Goal: Task Accomplishment & Management: Use online tool/utility

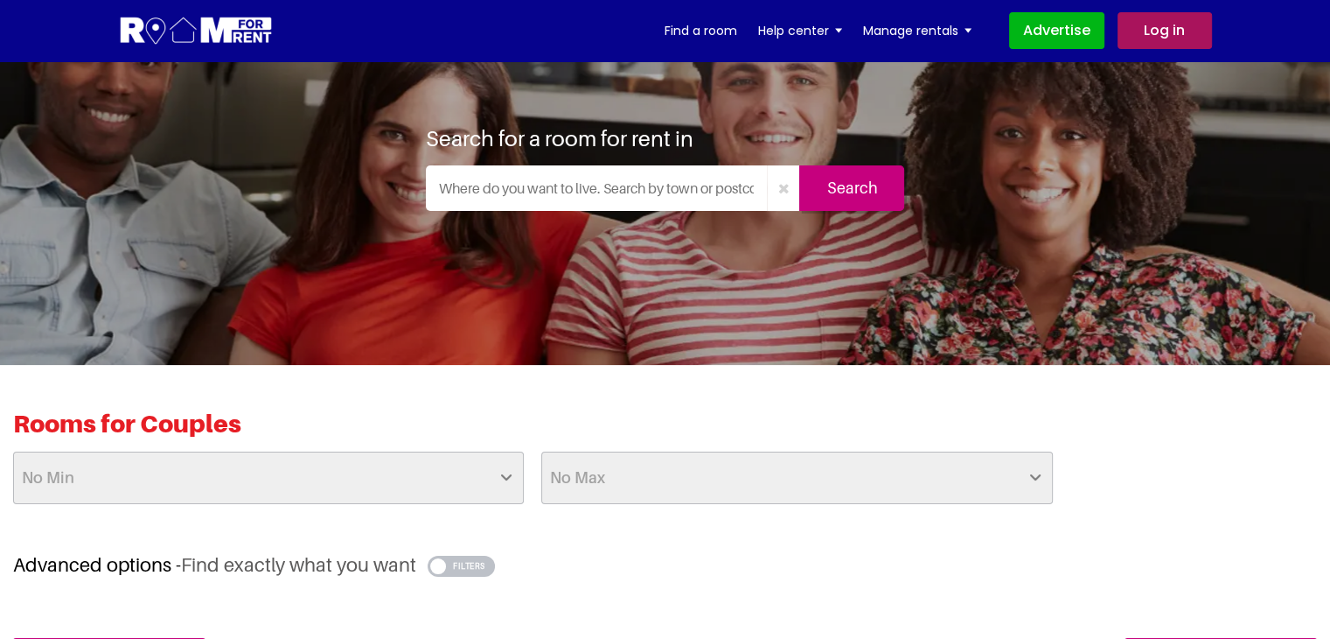
scroll to position [87, 0]
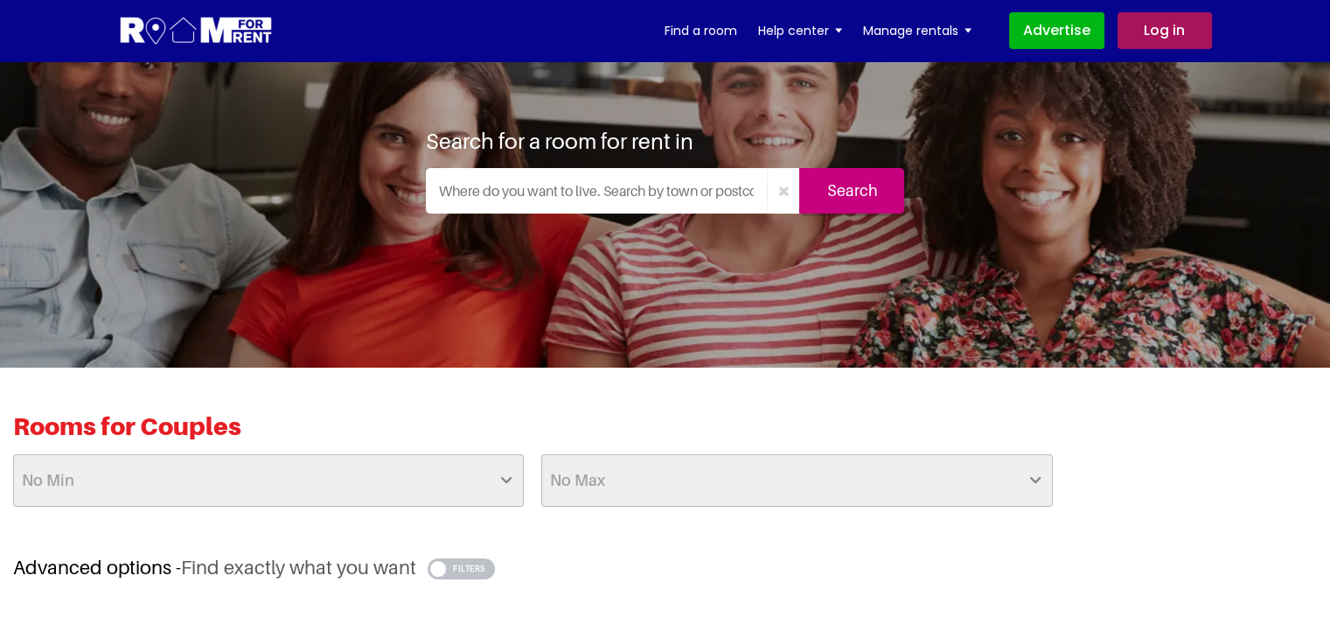
click at [752, 192] on input "text" at bounding box center [597, 190] width 342 height 45
click at [592, 206] on input "Rochester, UK" at bounding box center [597, 190] width 342 height 45
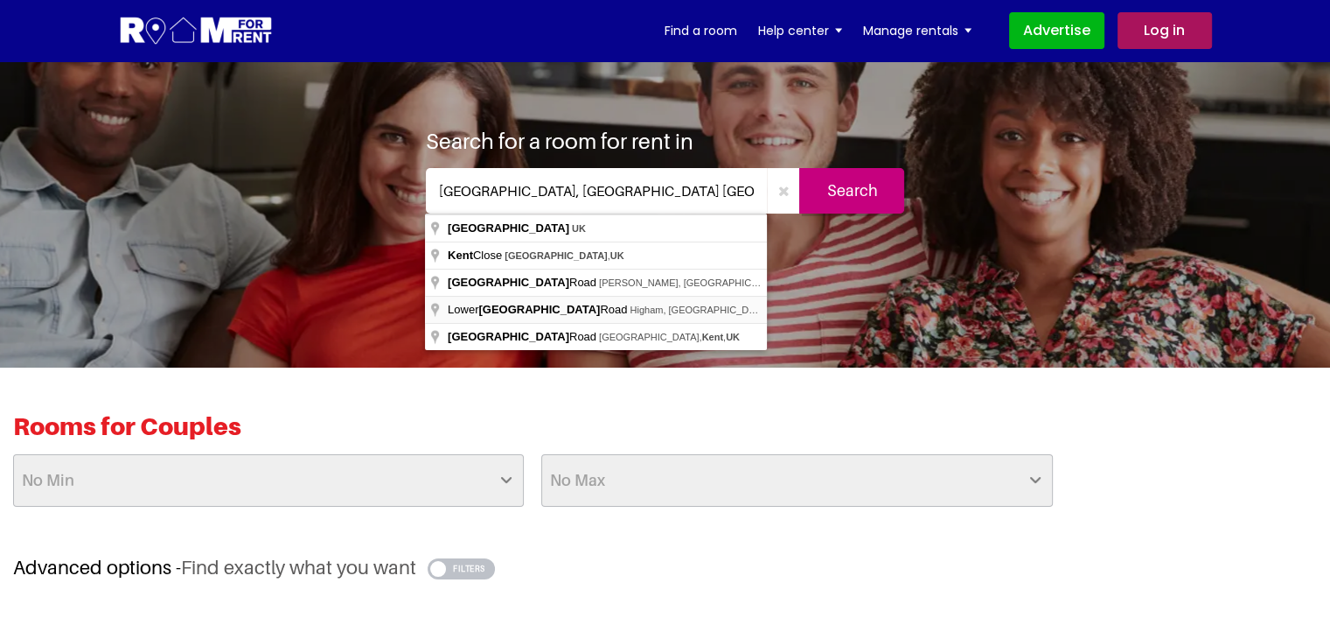
type input "[GEOGRAPHIC_DATA], [GEOGRAPHIC_DATA], [GEOGRAPHIC_DATA], [GEOGRAPHIC_DATA]"
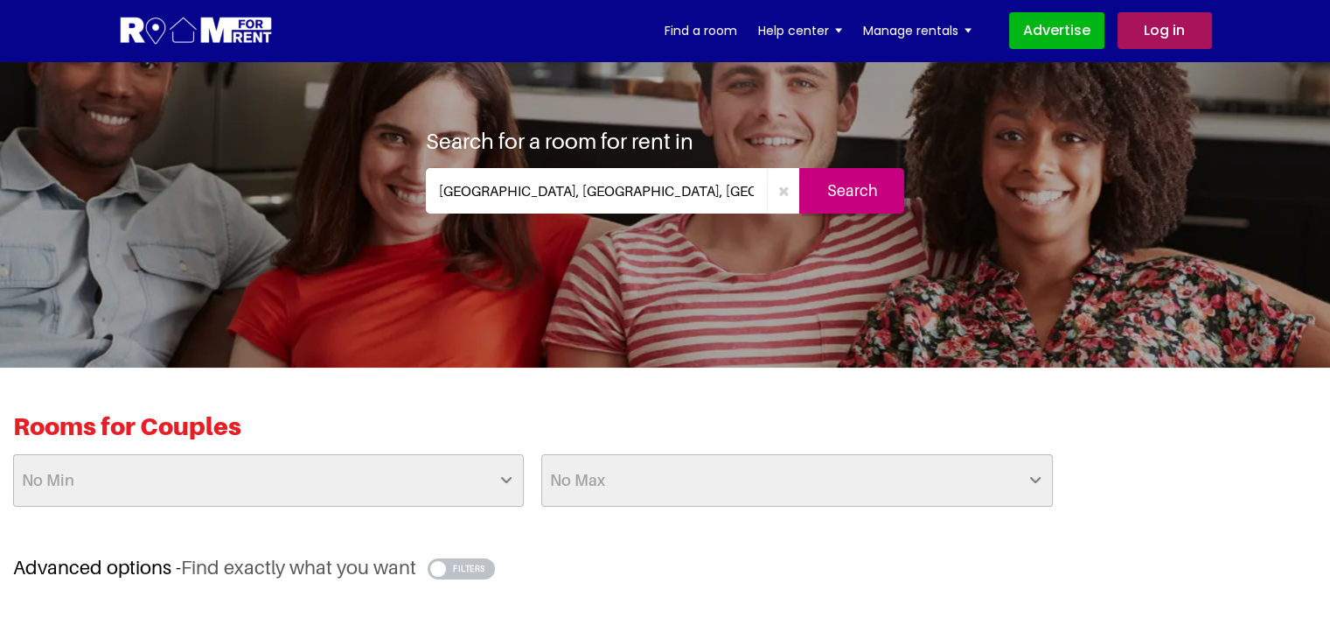
click at [855, 187] on input "Search" at bounding box center [851, 190] width 105 height 45
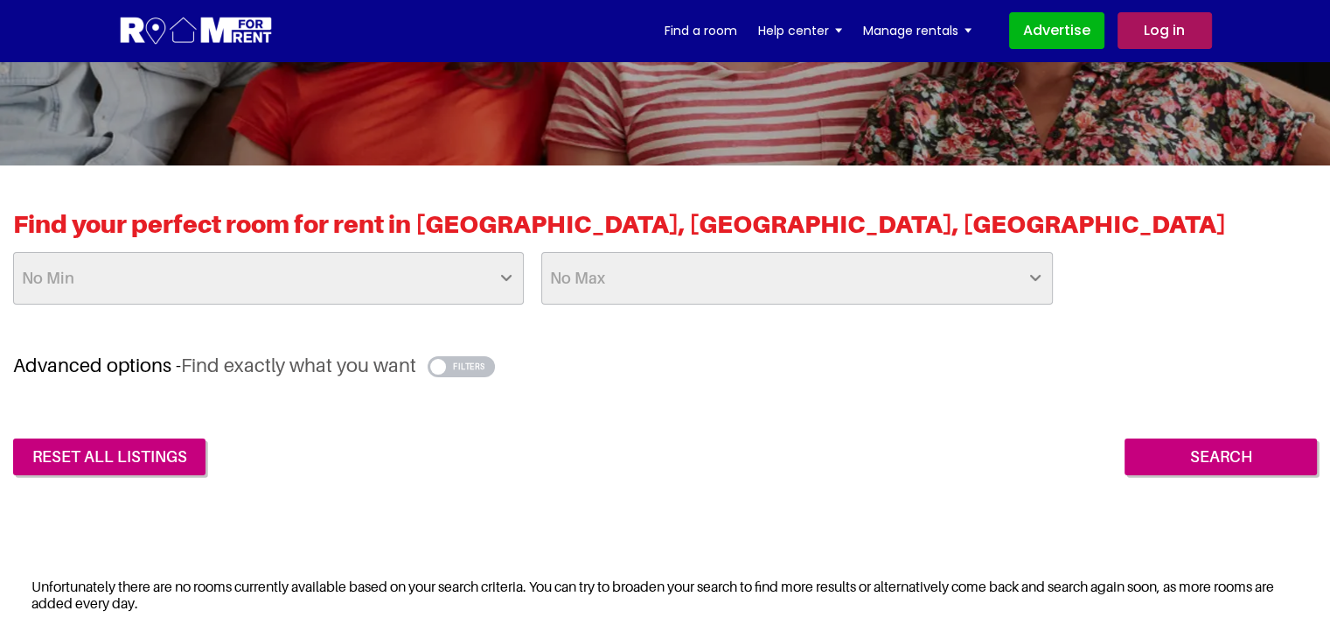
scroll to position [262, 0]
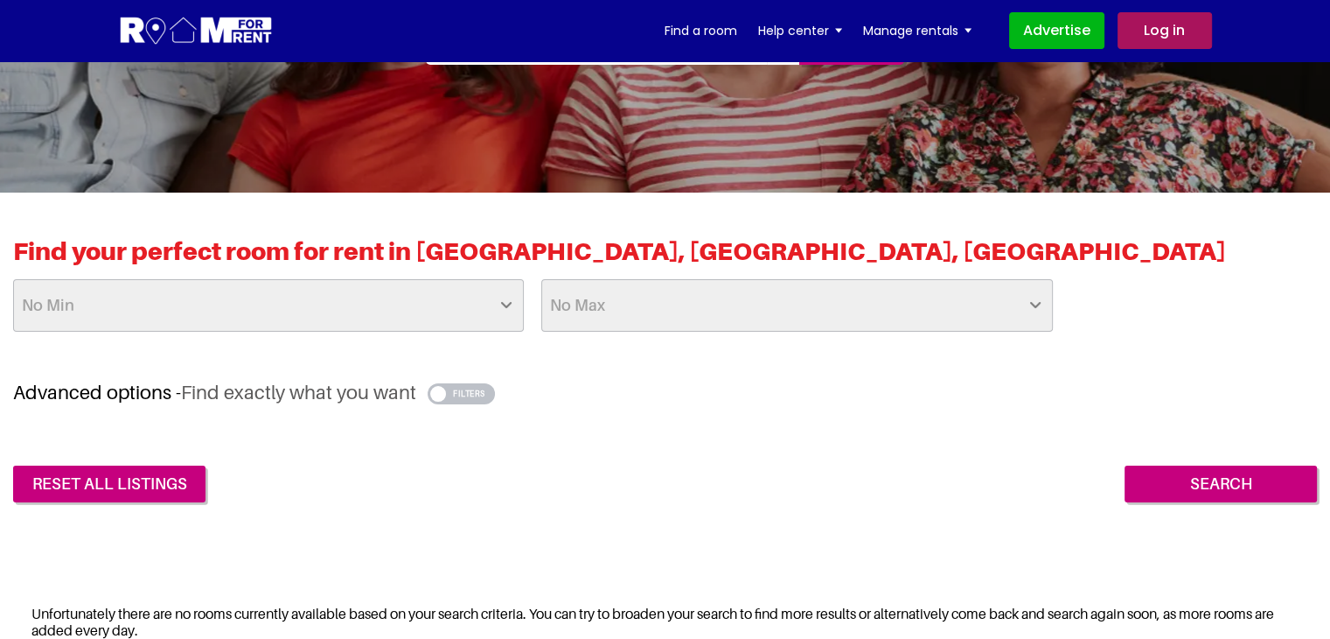
click at [506, 305] on select "No Min £25 £50 £75 £100 £125 £150 £175 £200 £225 £250 £275 £300 £325 £350 £375 …" at bounding box center [268, 305] width 511 height 52
select select "550"
click at [13, 279] on select "No Min £25 £50 £75 £100 £125 £150 £175 £200 £225 £250 £275 £300 £325 £350 £375 …" at bounding box center [268, 305] width 511 height 52
click at [1036, 304] on select "No Max £50 £75 £100 £125 £150 £175 £200 £225 £250 £275 £300 £325 £350 £375 £400…" at bounding box center [796, 305] width 511 height 52
select select "700"
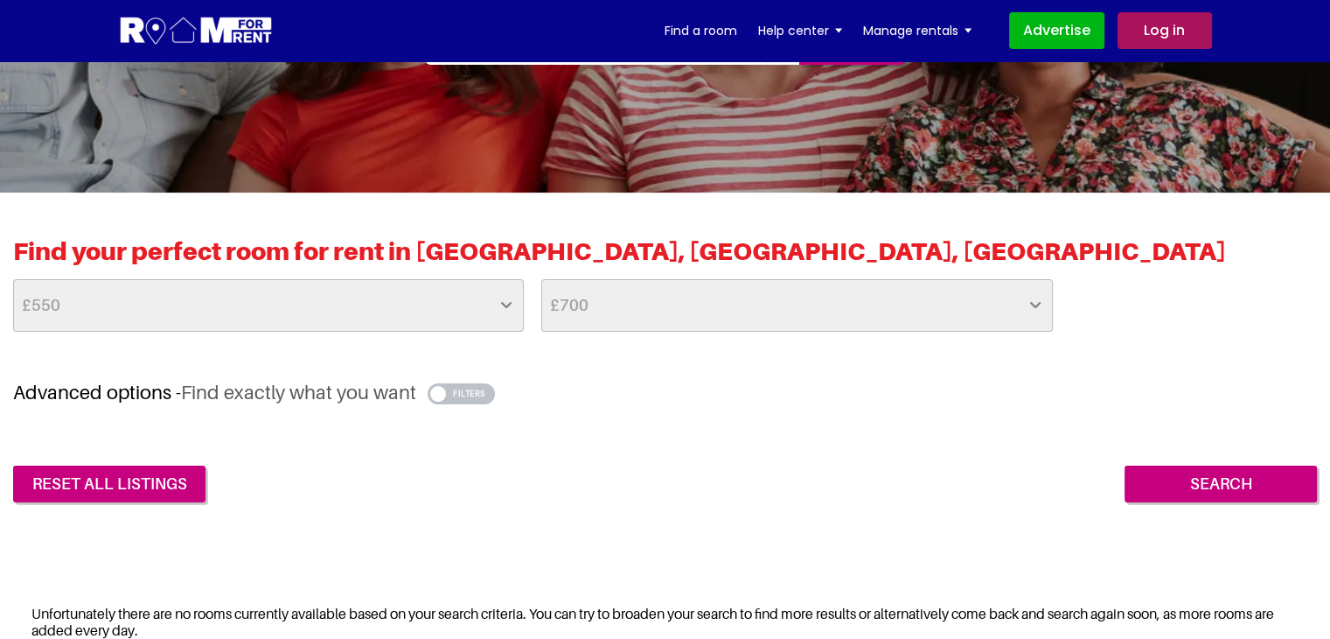
click at [541, 279] on select "No Max £50 £75 £100 £125 £150 £175 £200 £225 £250 £275 £300 £325 £350 £375 £400…" at bounding box center [796, 305] width 511 height 52
click at [1232, 487] on input "Search" at bounding box center [1221, 483] width 192 height 37
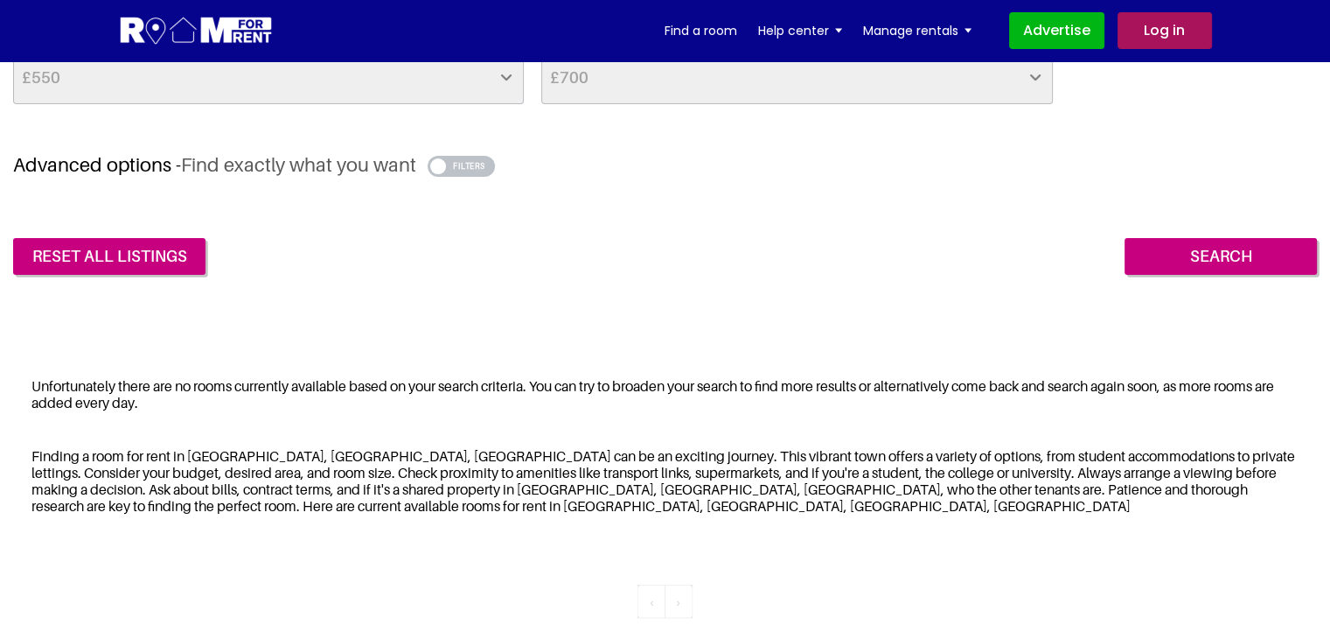
scroll to position [612, 0]
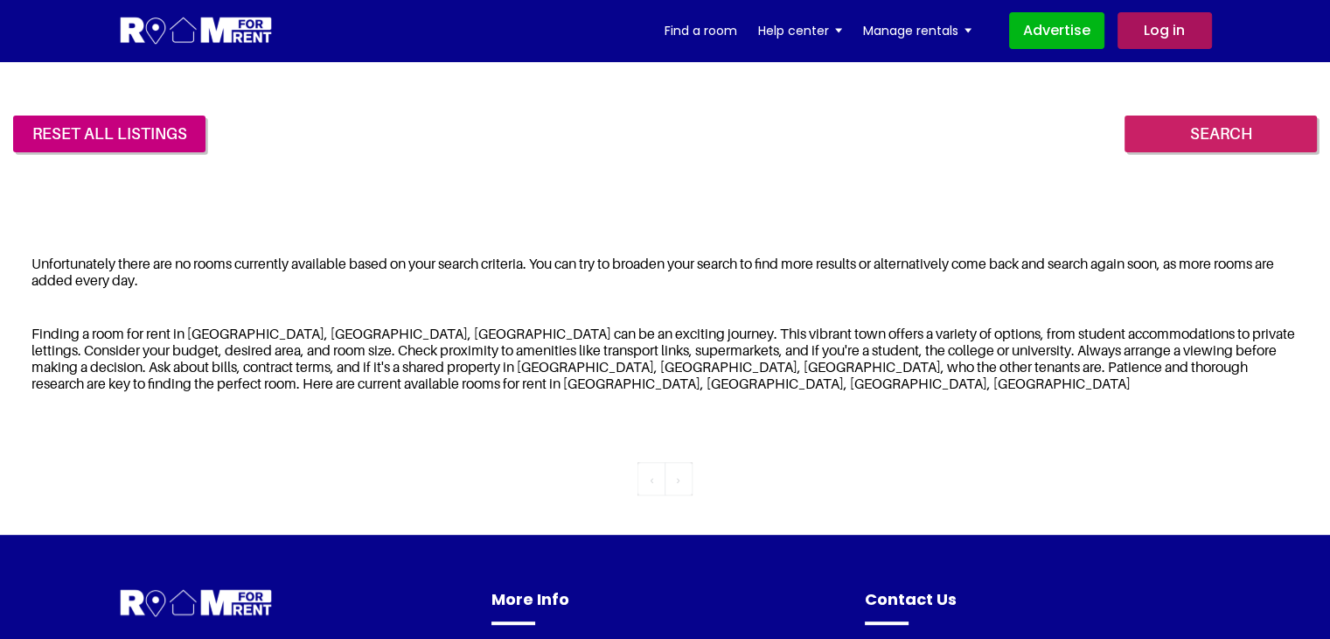
click at [1225, 135] on input "Search" at bounding box center [1221, 133] width 192 height 37
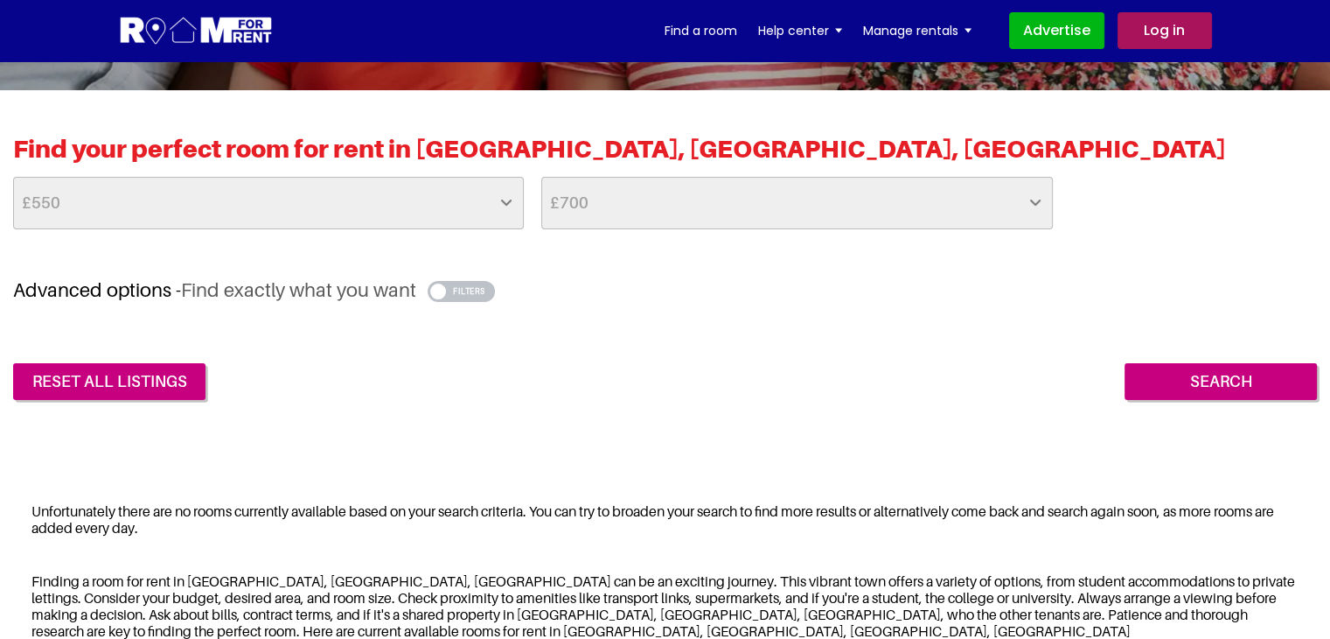
scroll to position [350, 0]
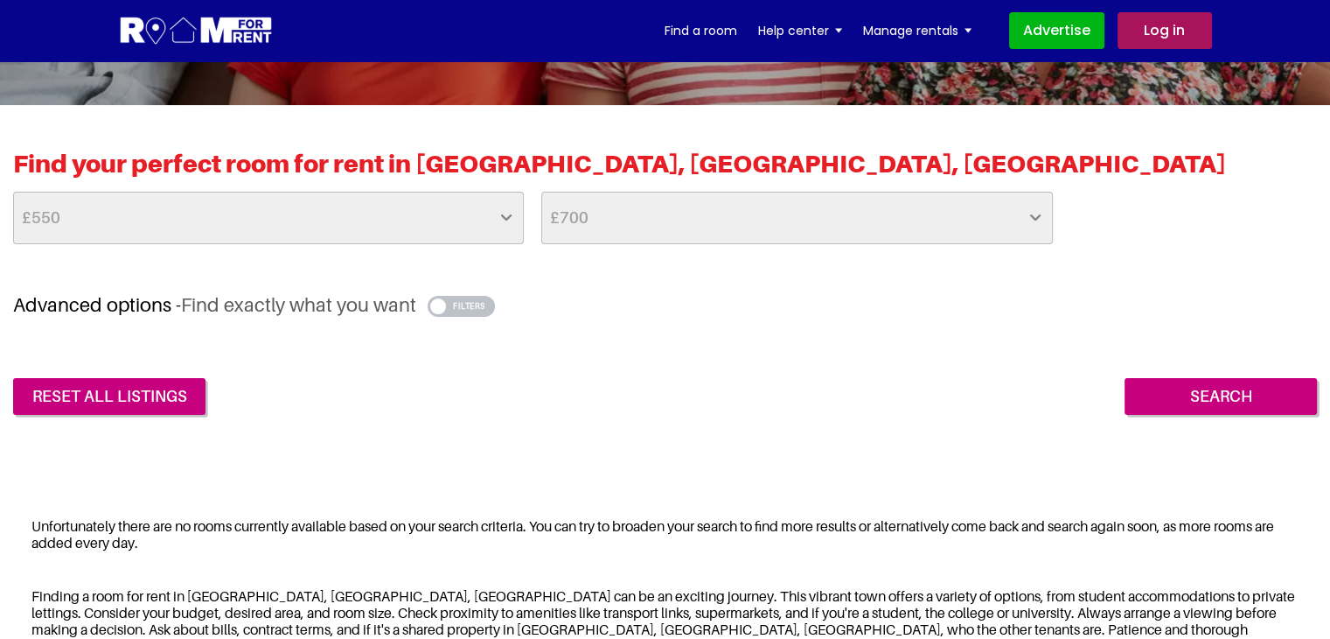
click at [1033, 216] on select "No Max £50 £75 £100 £125 £150 £175 £200 £225 £250 £275 £300 £325 £350 £375 £400…" at bounding box center [796, 218] width 511 height 52
select select "800"
click at [541, 192] on select "No Max £50 £75 £100 £125 £150 £175 £200 £225 £250 £275 £300 £325 £350 £375 £400…" at bounding box center [796, 218] width 511 height 52
click at [1225, 394] on input "Search" at bounding box center [1221, 396] width 192 height 37
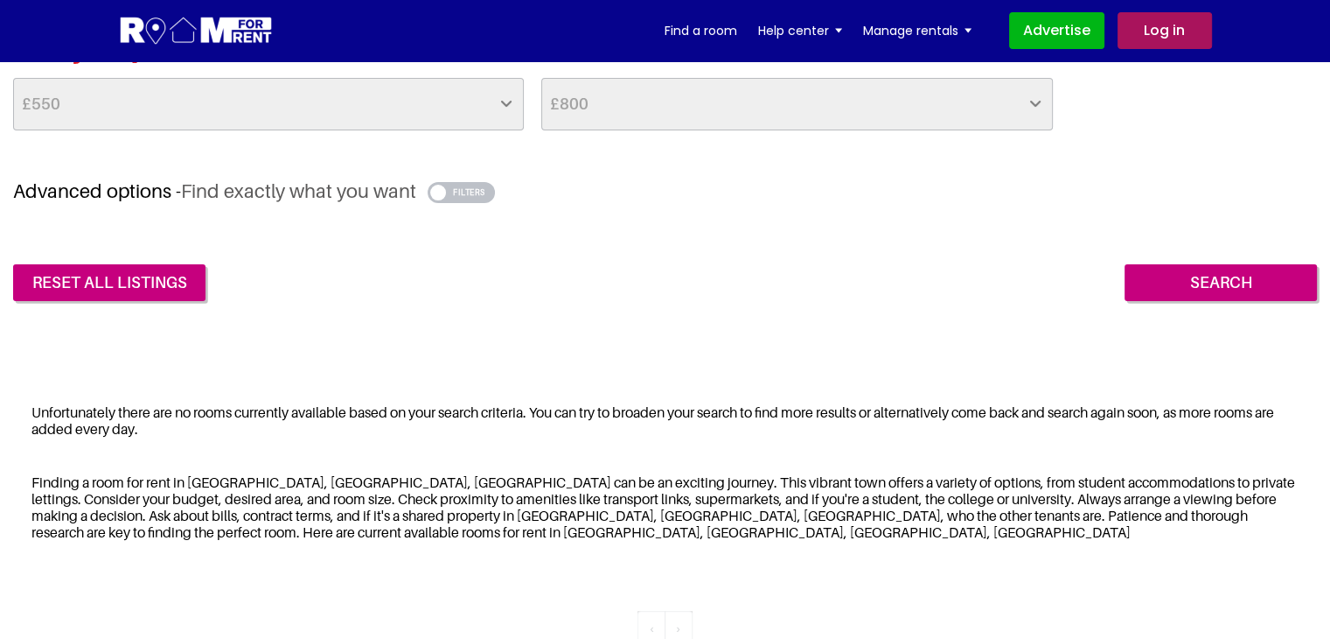
scroll to position [525, 0]
